Goal: Transaction & Acquisition: Purchase product/service

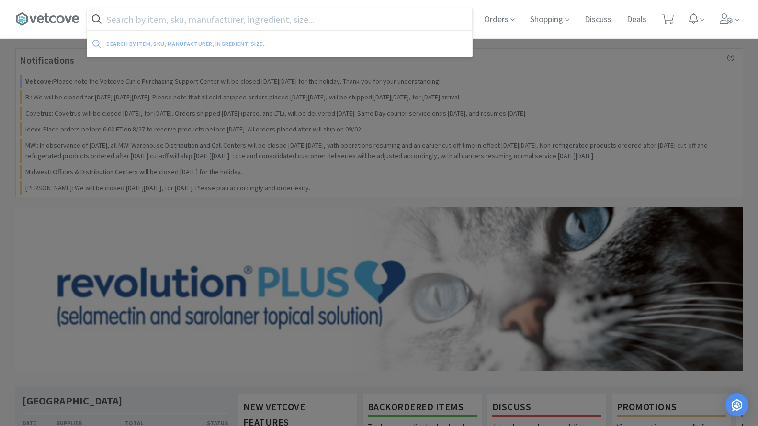
click at [244, 15] on input "text" at bounding box center [279, 19] width 385 height 22
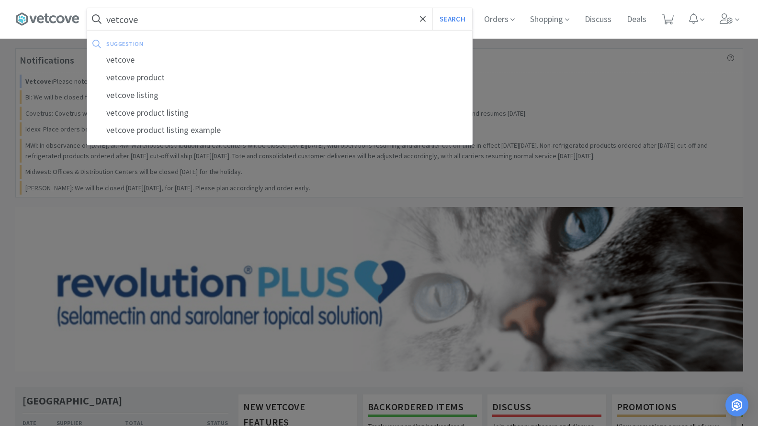
click at [432, 8] on button "Search" at bounding box center [452, 19] width 40 height 22
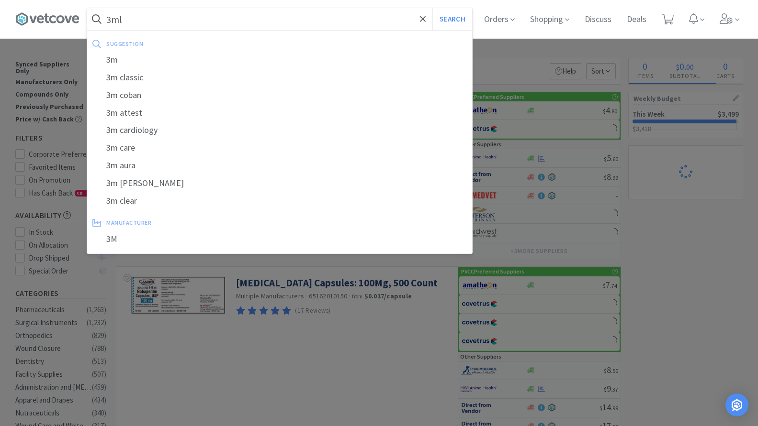
type input "3ml"
click at [432, 8] on button "Search" at bounding box center [452, 19] width 40 height 22
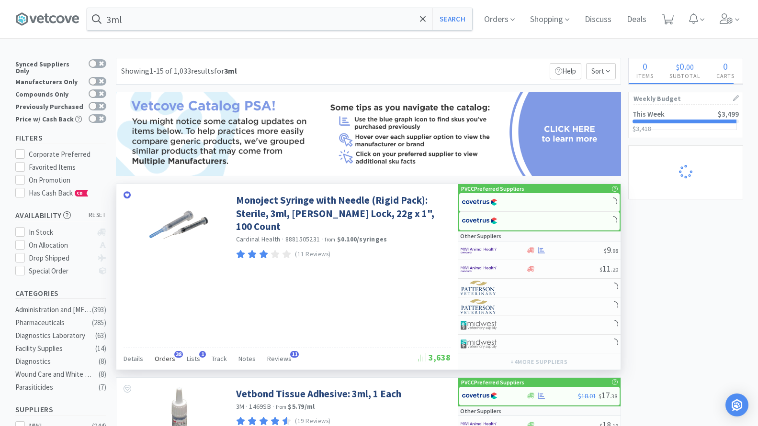
click at [163, 361] on span "Orders" at bounding box center [165, 359] width 21 height 9
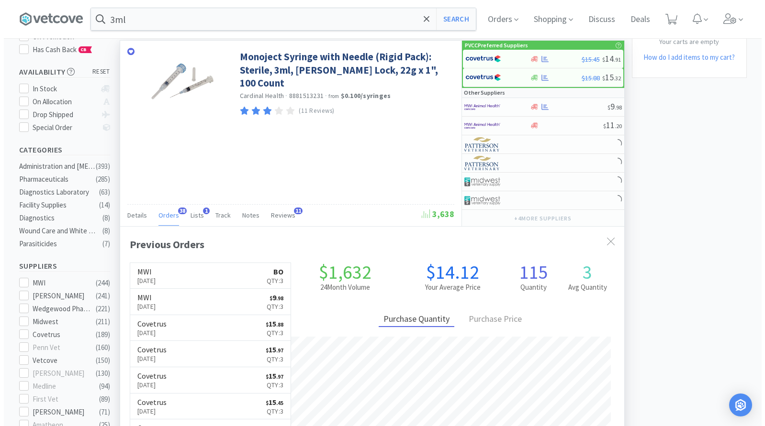
scroll to position [257, 504]
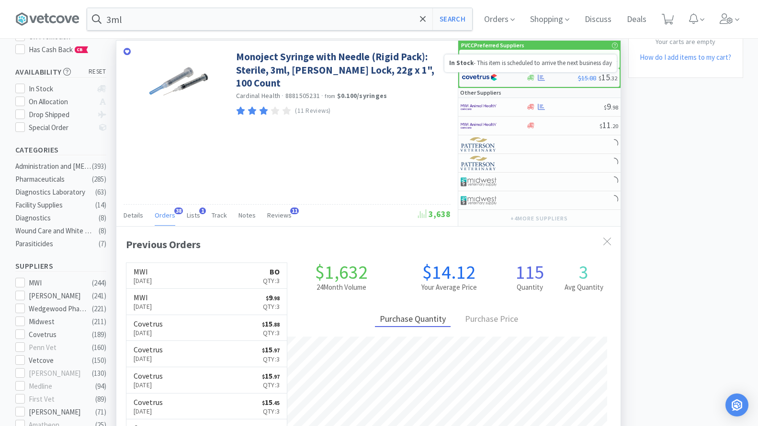
click at [529, 80] on icon at bounding box center [530, 78] width 7 height 6
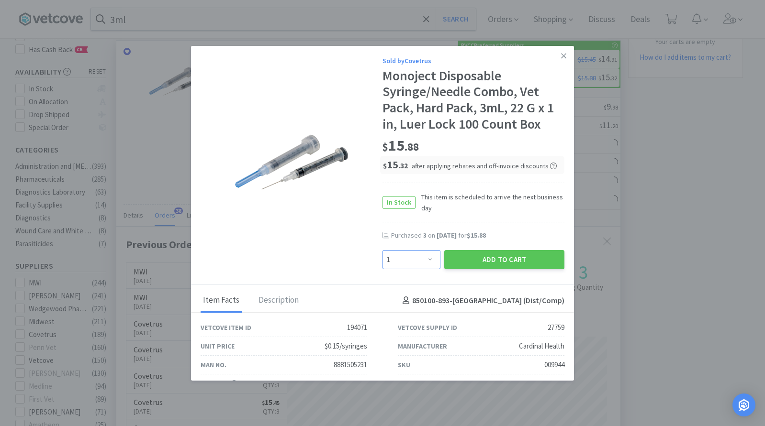
click at [412, 258] on select "Enter Quantity 1 2 3 4 5 6 7 8 9 10 11 12 13 14 15 16 17 18 19 20 Enter Quantity" at bounding box center [411, 259] width 58 height 19
click at [382, 250] on select "Enter Quantity 1 2 3 4 5 6 7 8 9 10 11 12 13 14 15 16 17 18 19 20 Enter Quantity" at bounding box center [411, 259] width 58 height 19
click at [415, 256] on select "Enter Quantity 1 2 3 4 5 6 7 8 9 10 11 12 13 14 15 16 17 18 19 20 Enter Quantity" at bounding box center [411, 259] width 58 height 19
click at [382, 250] on select "Enter Quantity 1 2 3 4 5 6 7 8 9 10 11 12 13 14 15 16 17 18 19 20 Enter Quantity" at bounding box center [411, 259] width 58 height 19
click at [417, 258] on select "Enter Quantity 1 2 3 4 5 6 7 8 9 10 11 12 13 14 15 16 17 18 19 20 Enter Quantity" at bounding box center [411, 259] width 58 height 19
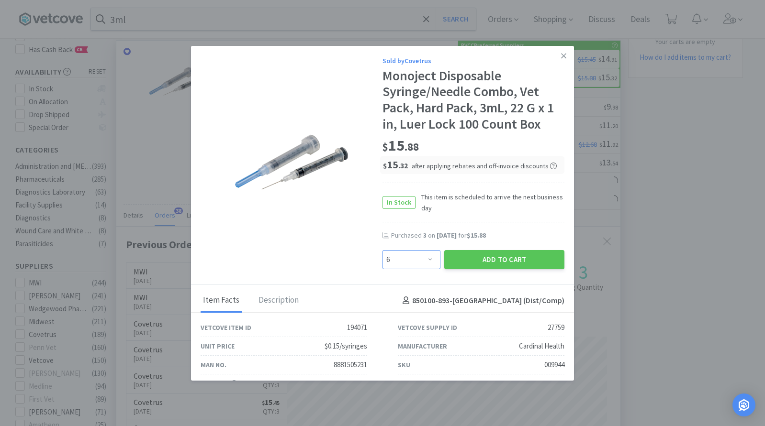
select select "3"
click at [382, 250] on select "Enter Quantity 1 2 3 4 5 6 7 8 9 10 11 12 13 14 15 16 17 18 19 20 Enter Quantity" at bounding box center [411, 259] width 58 height 19
click at [442, 257] on div "Add to Cart" at bounding box center [504, 259] width 124 height 23
click at [447, 259] on button "Add to Cart" at bounding box center [504, 259] width 120 height 19
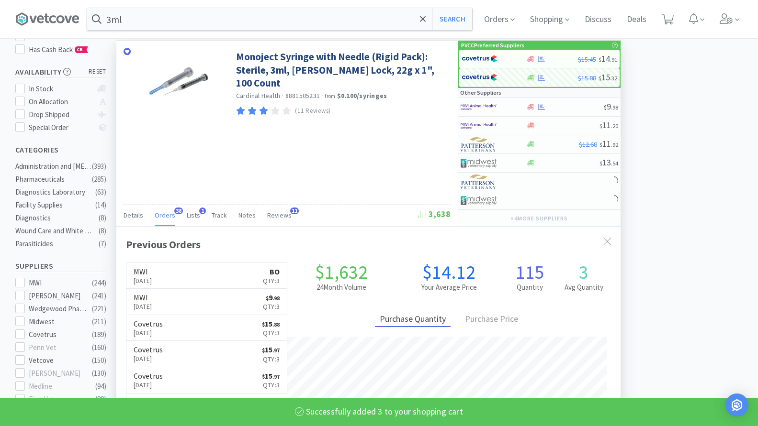
select select "3"
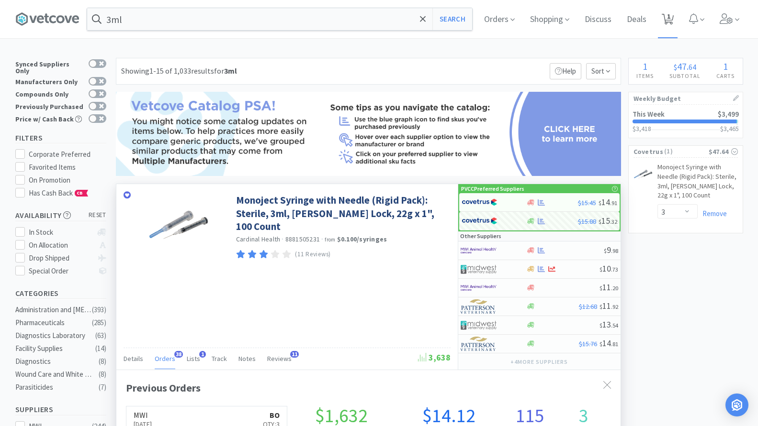
click at [670, 22] on span "1" at bounding box center [668, 16] width 3 height 38
select select "3"
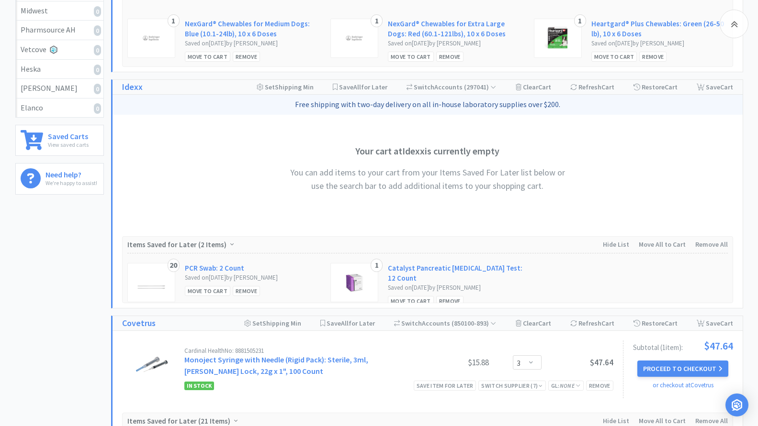
scroll to position [335, 0]
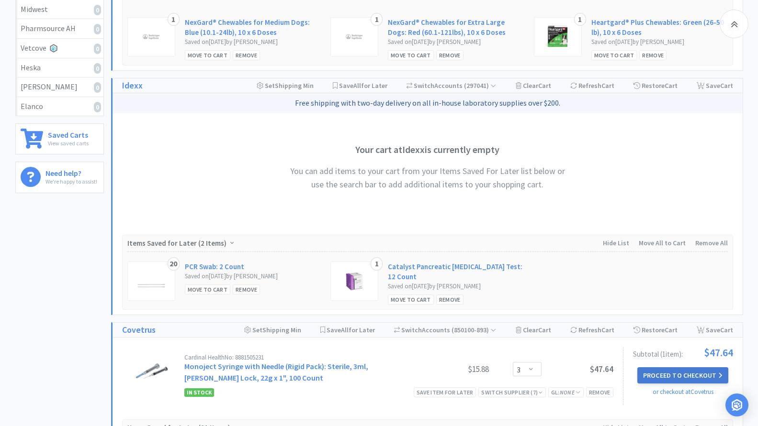
click at [662, 377] on button "Proceed to Checkout" at bounding box center [682, 376] width 91 height 16
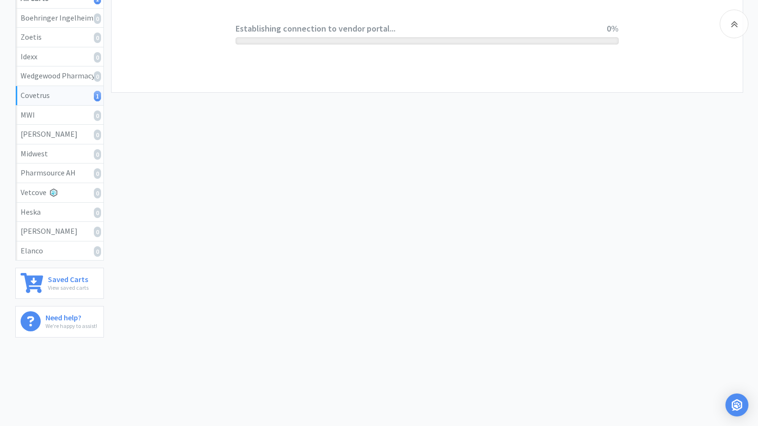
scroll to position [190, 0]
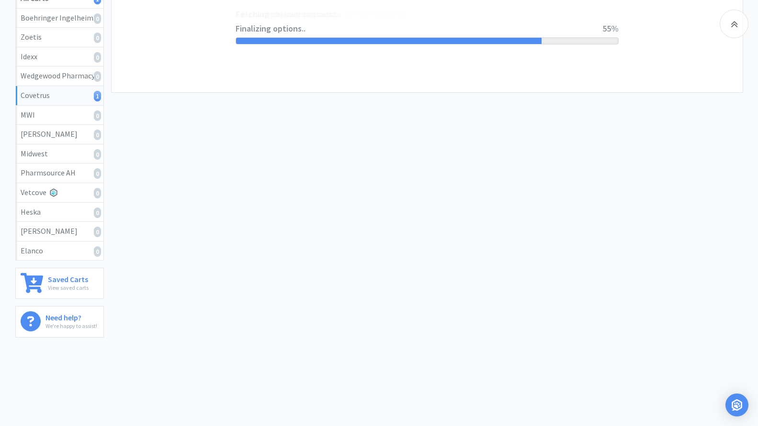
select select "ACCOUNT"
select select "cvt-standard-net"
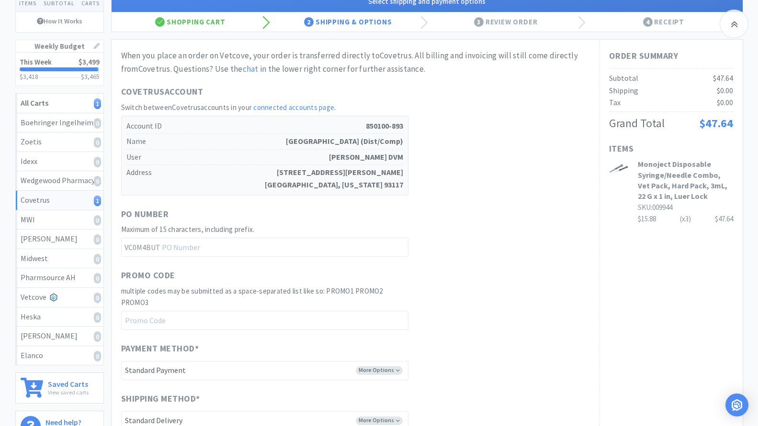
scroll to position [335, 0]
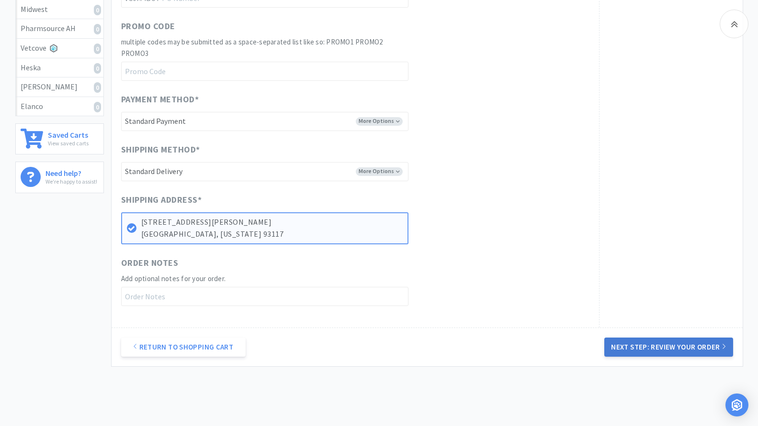
click at [657, 348] on button "Next Step: Review Your Order" at bounding box center [668, 347] width 128 height 19
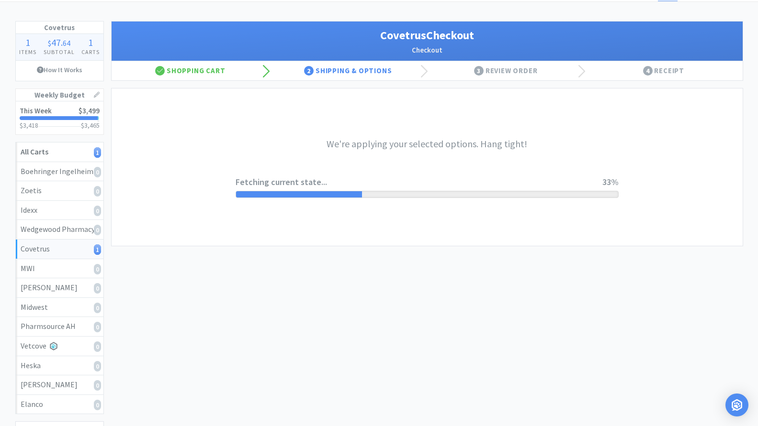
scroll to position [0, 0]
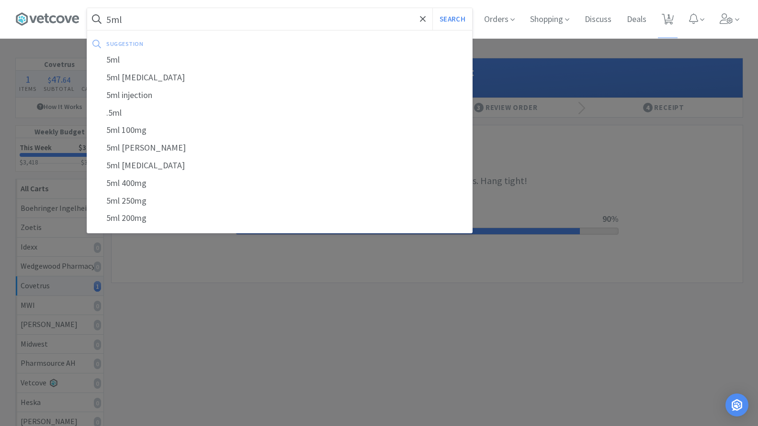
type input "5ml"
click at [432, 8] on button "Search" at bounding box center [452, 19] width 40 height 22
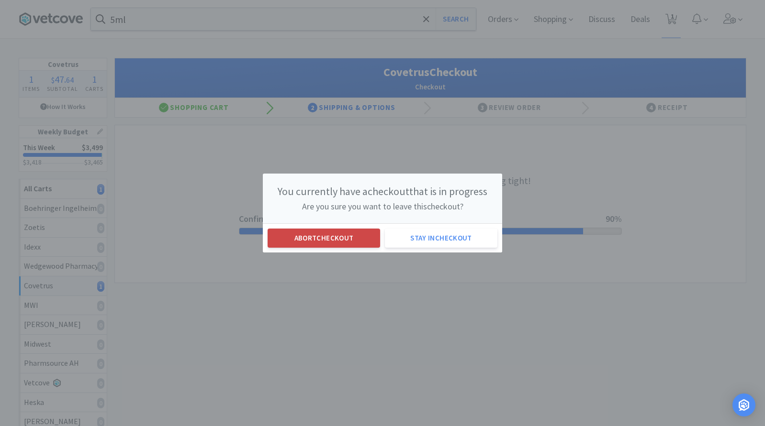
click at [304, 239] on button "Abort checkout" at bounding box center [324, 238] width 112 height 19
select select "3"
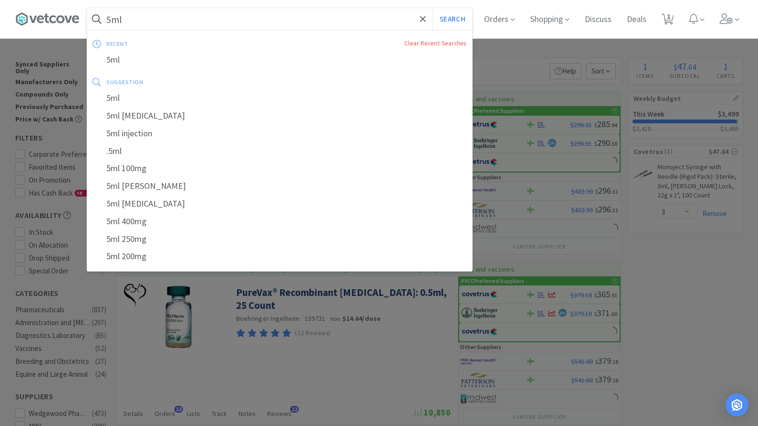
click at [190, 18] on input "5ml" at bounding box center [279, 19] width 385 height 22
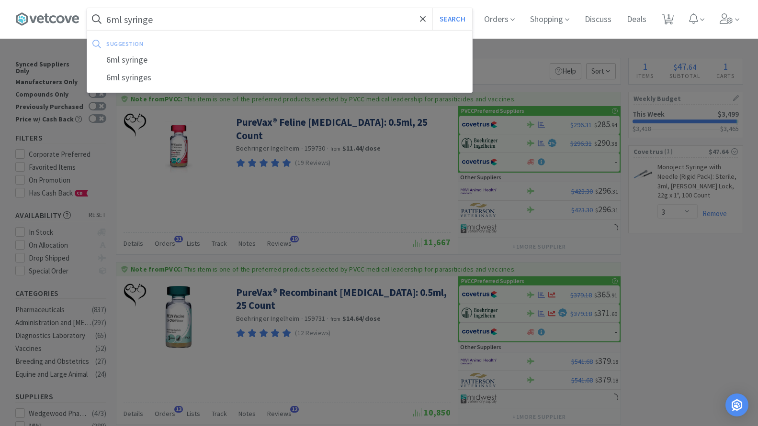
type input "6ml syringe"
click at [432, 8] on button "Search" at bounding box center [452, 19] width 40 height 22
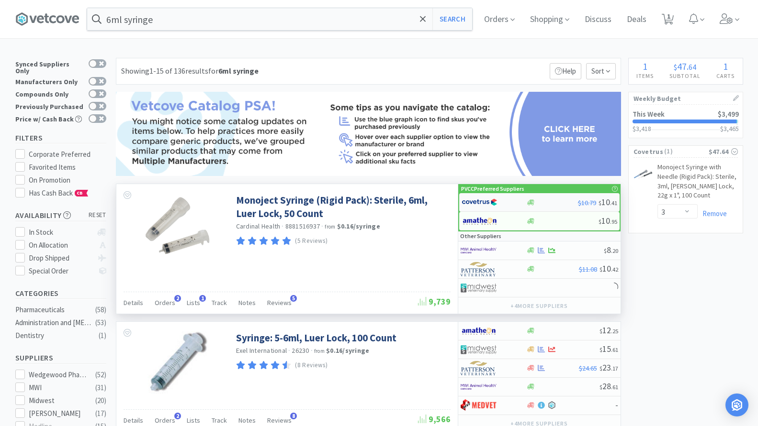
click at [543, 204] on div at bounding box center [552, 202] width 52 height 7
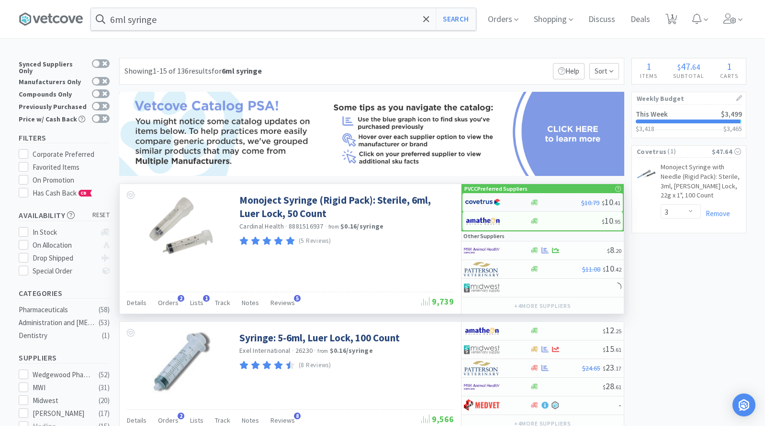
select select "1"
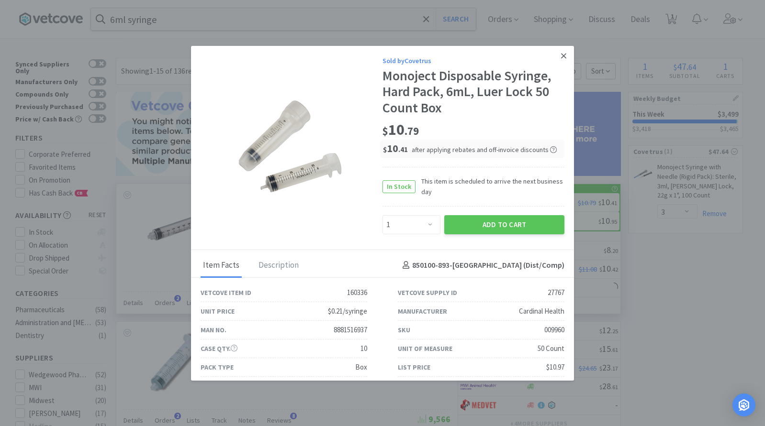
click at [561, 53] on icon at bounding box center [563, 56] width 5 height 9
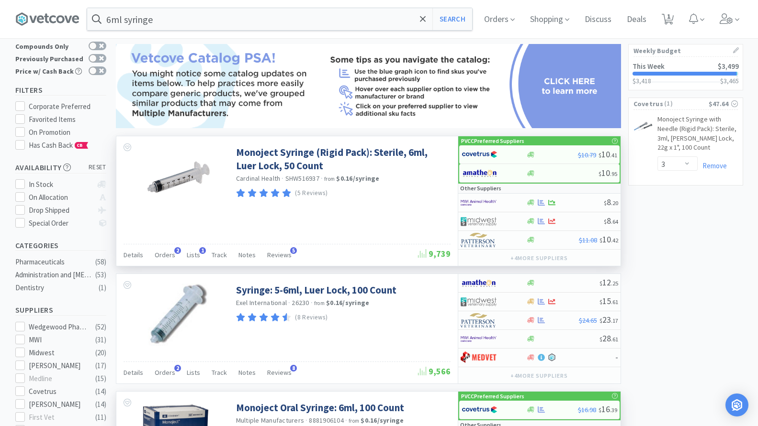
scroll to position [96, 0]
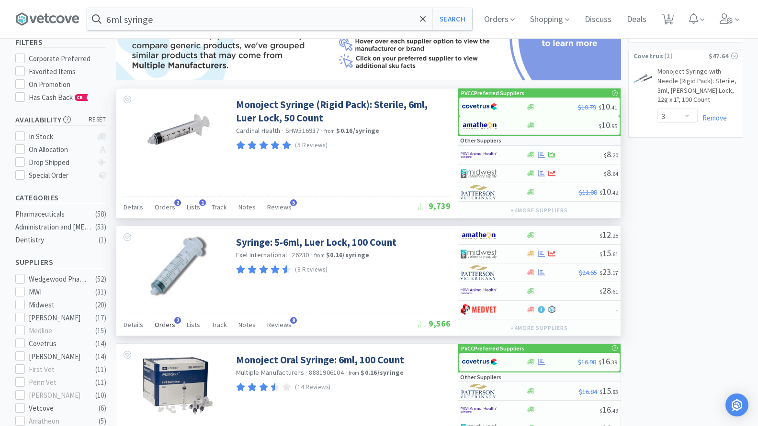
click at [172, 327] on span "Orders" at bounding box center [165, 325] width 21 height 9
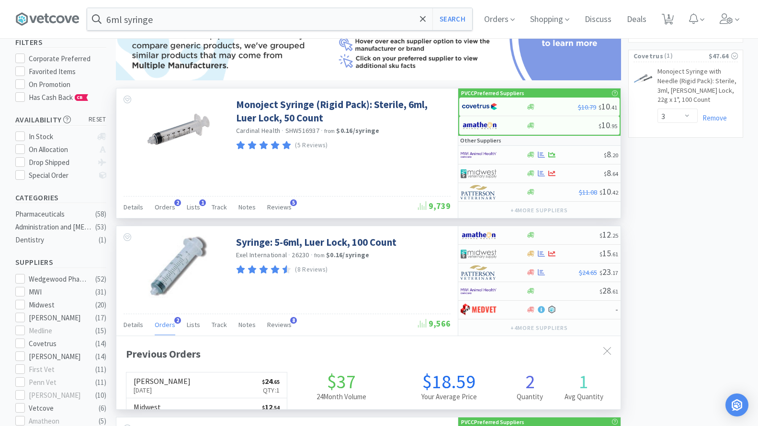
scroll to position [248, 504]
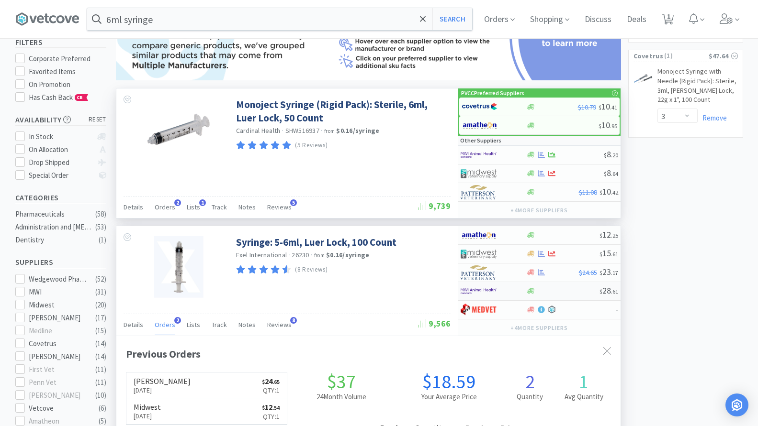
click at [537, 294] on div at bounding box center [562, 291] width 73 height 7
select select "1"
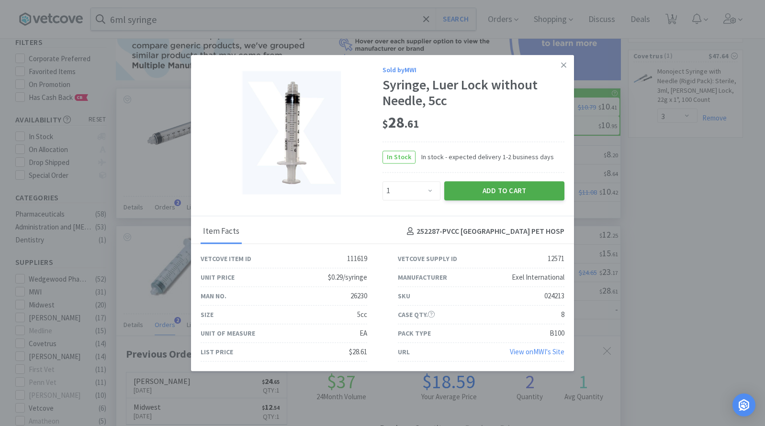
click at [479, 186] on button "Add to Cart" at bounding box center [504, 190] width 120 height 19
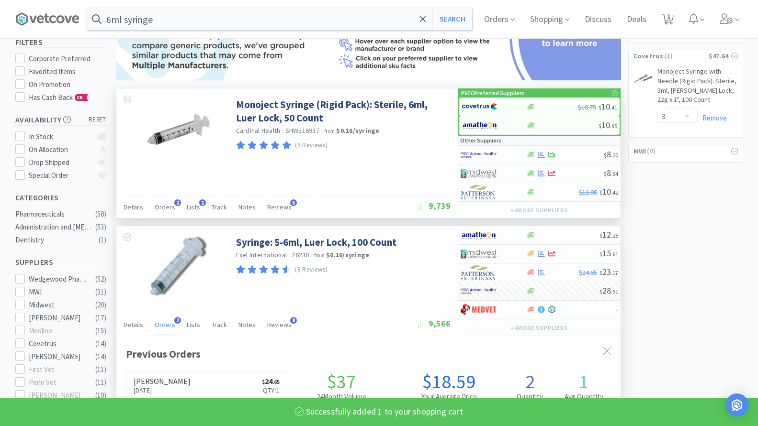
select select "1"
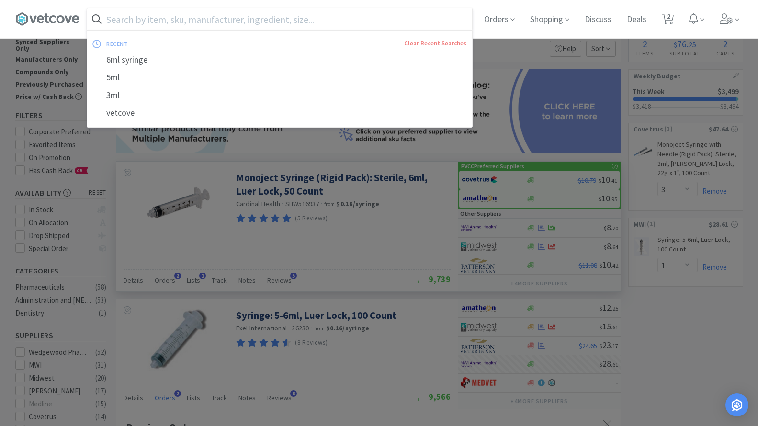
scroll to position [0, 0]
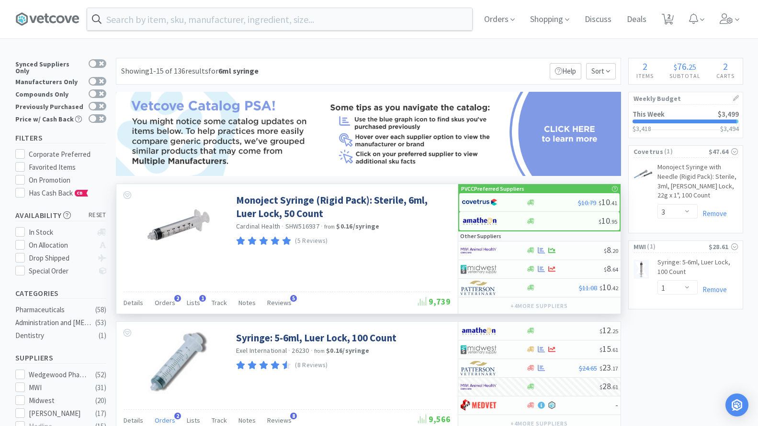
click at [556, 67] on div at bounding box center [379, 213] width 758 height 426
click at [670, 14] on span "2" at bounding box center [668, 16] width 3 height 38
select select "3"
select select "1"
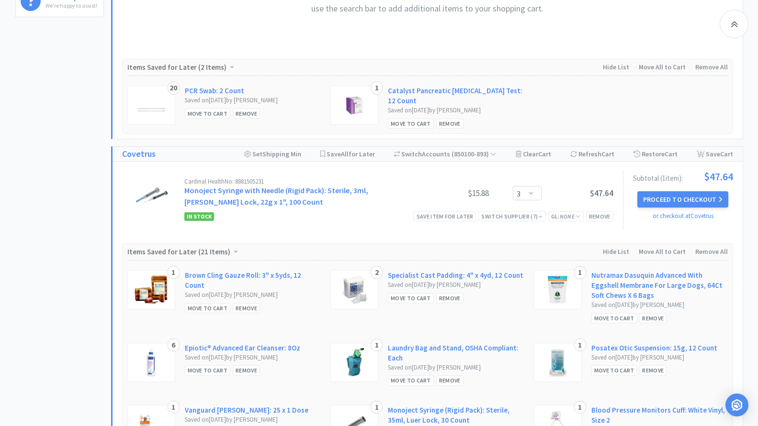
scroll to position [526, 0]
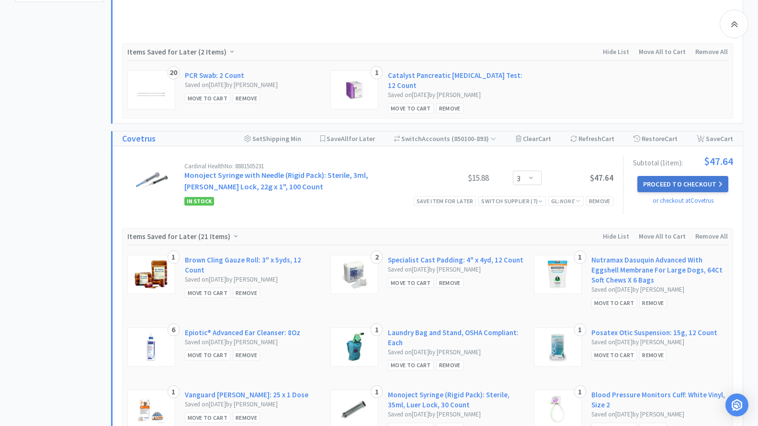
click at [702, 177] on button "Proceed to Checkout" at bounding box center [682, 184] width 91 height 16
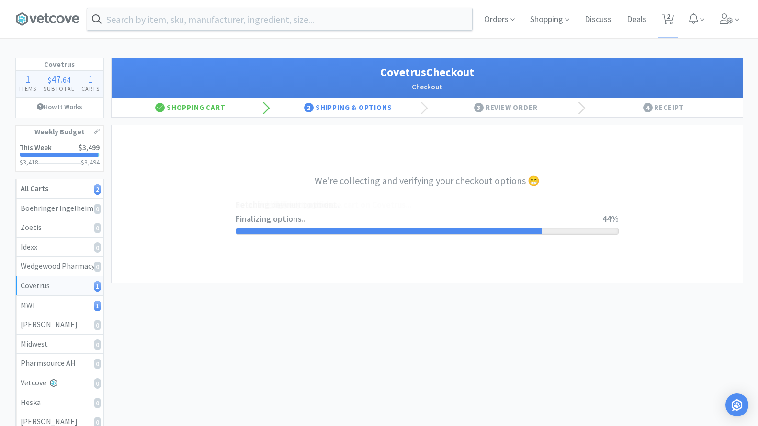
select select "ACCOUNT"
select select "cvt-standard-net"
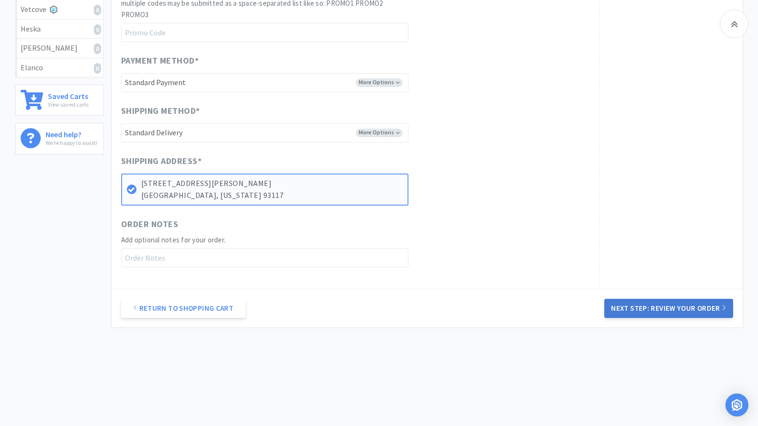
click at [692, 315] on button "Next Step: Review Your Order" at bounding box center [668, 308] width 128 height 19
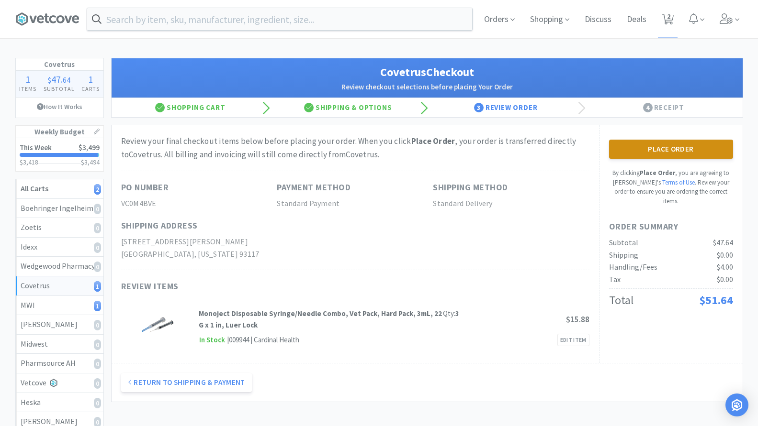
click at [693, 156] on button "Place Order" at bounding box center [671, 149] width 124 height 19
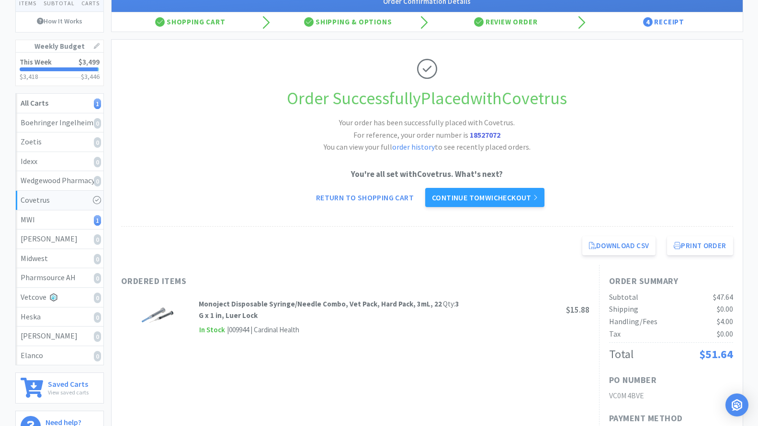
scroll to position [68, 0]
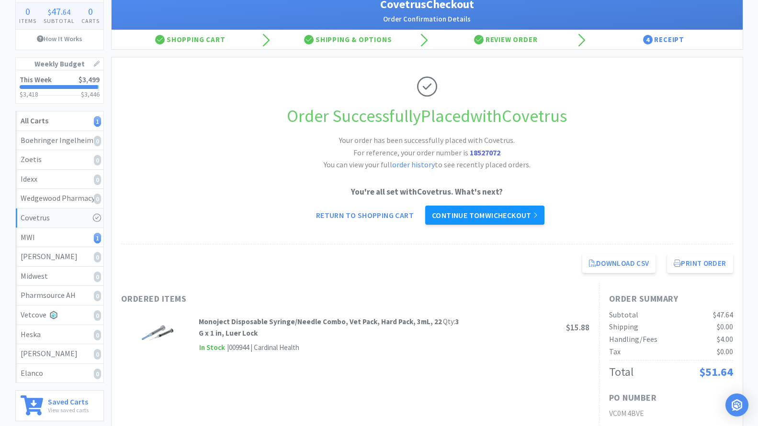
click at [452, 223] on link "Continue to MWI checkout" at bounding box center [484, 215] width 119 height 19
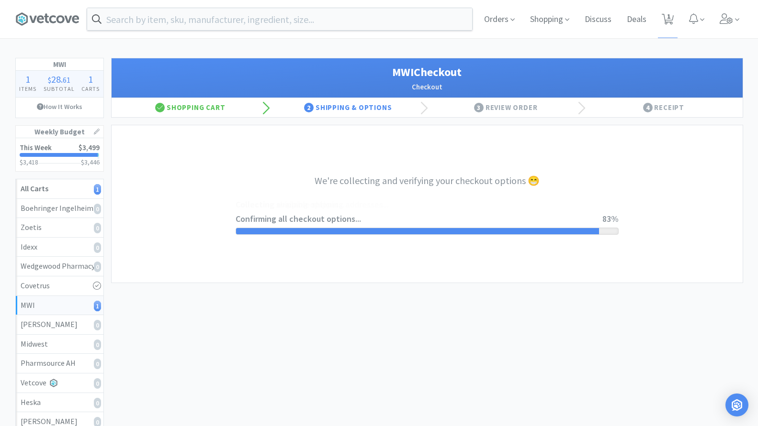
select select "STD_"
select select "FVS"
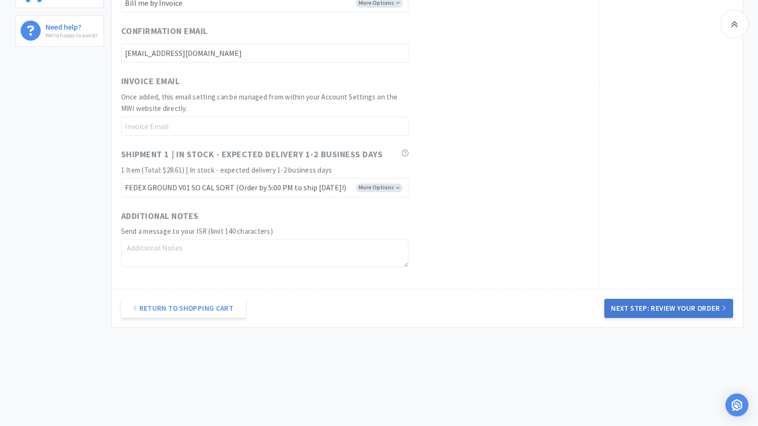
click at [694, 306] on button "Next Step: Review Your Order" at bounding box center [668, 308] width 128 height 19
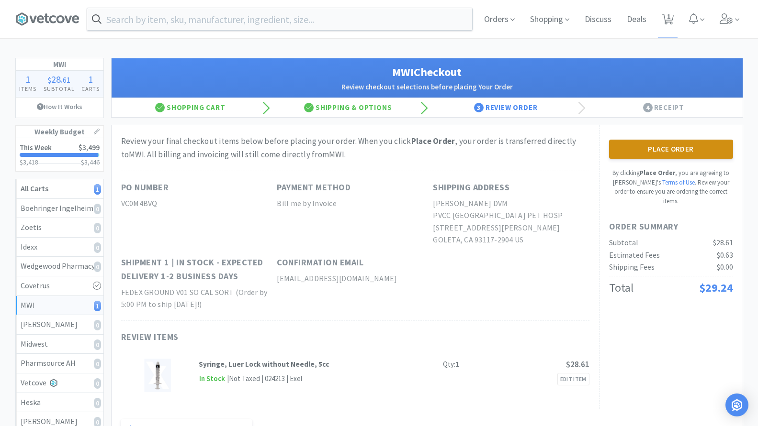
click at [647, 142] on button "Place Order" at bounding box center [671, 149] width 124 height 19
